Goal: Task Accomplishment & Management: Manage account settings

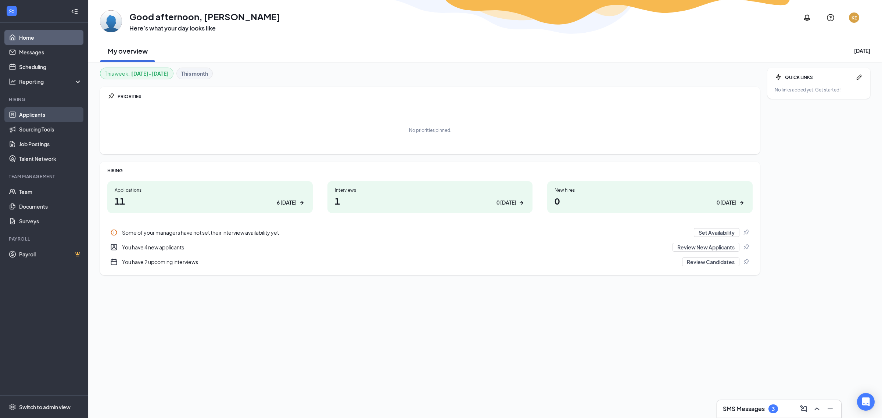
click at [40, 114] on link "Applicants" at bounding box center [50, 114] width 63 height 15
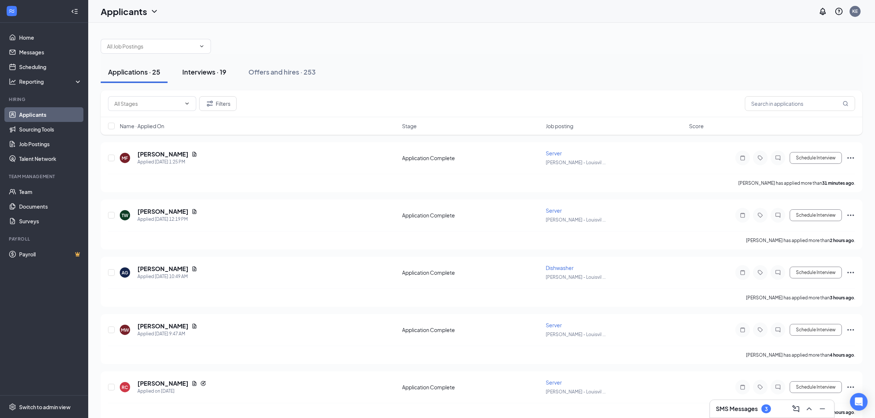
click at [211, 70] on div "Interviews · 19" at bounding box center [204, 71] width 44 height 9
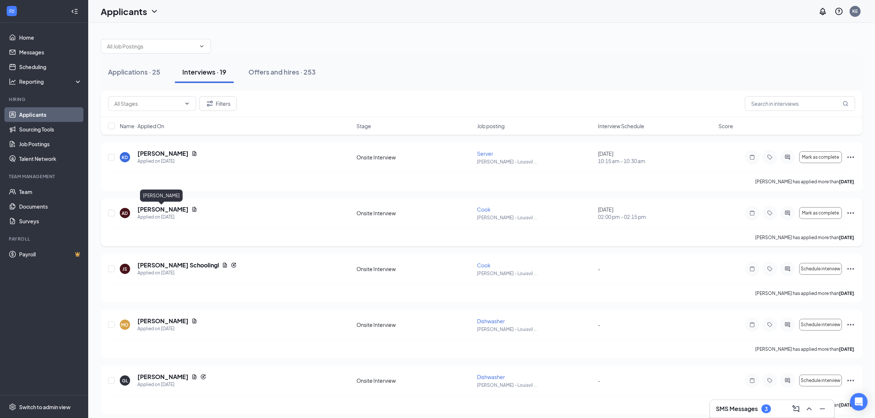
click at [146, 207] on h5 "[PERSON_NAME]" at bounding box center [162, 210] width 51 height 8
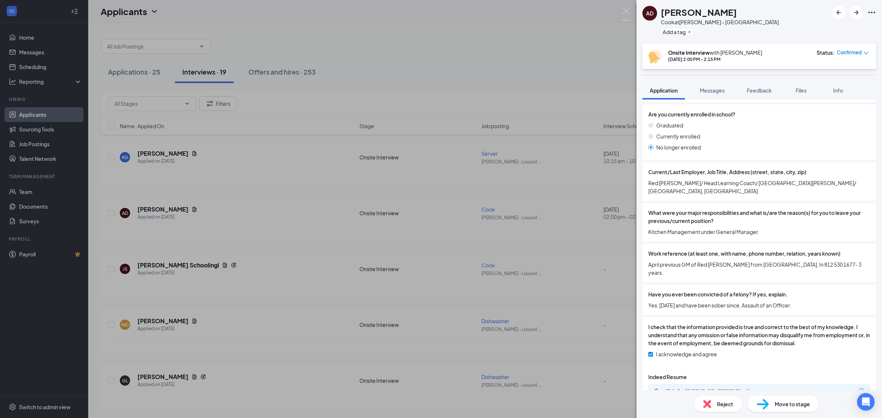
scroll to position [578, 0]
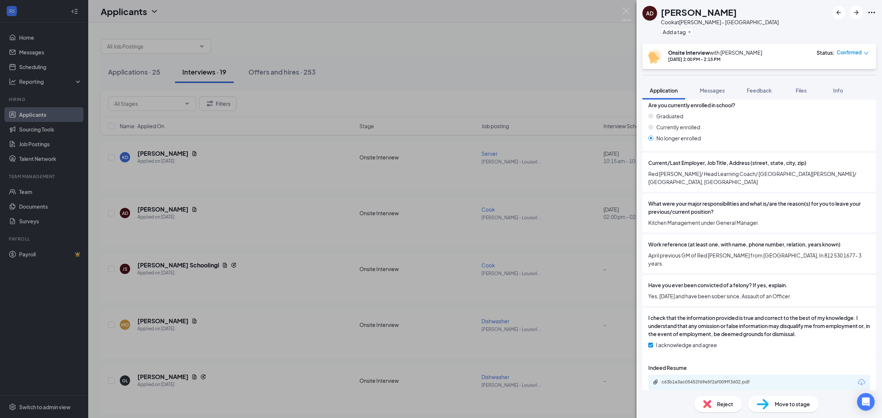
click at [735, 379] on div "c63b1e3ac05452f69e5f2af009ff3602.pdf" at bounding box center [713, 382] width 103 height 6
